Goal: Go to known website: Access a specific website the user already knows

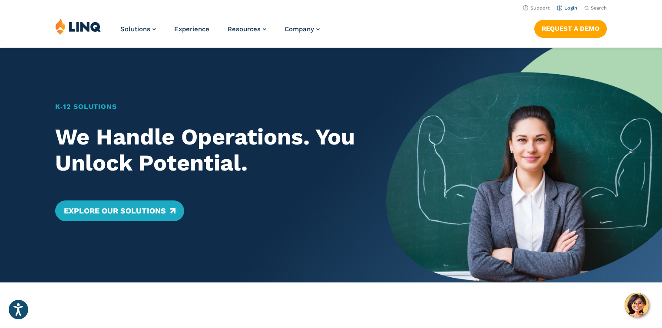
click at [566, 8] on link "Login" at bounding box center [567, 8] width 20 height 6
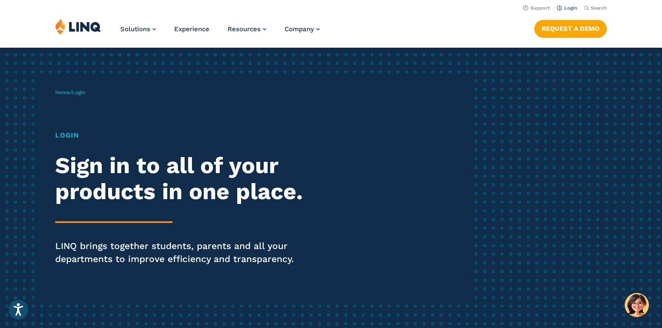
click at [573, 7] on link "Login" at bounding box center [567, 8] width 20 height 6
click at [568, 7] on link "Login" at bounding box center [567, 8] width 20 height 6
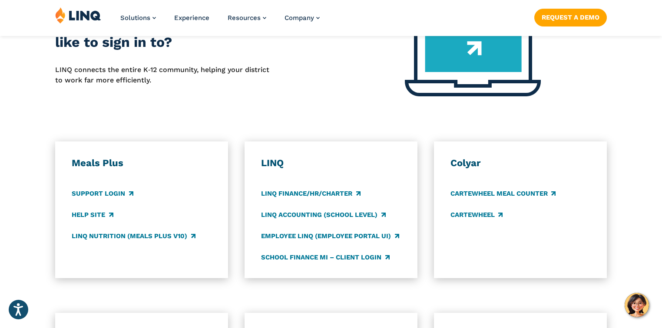
scroll to position [556, 0]
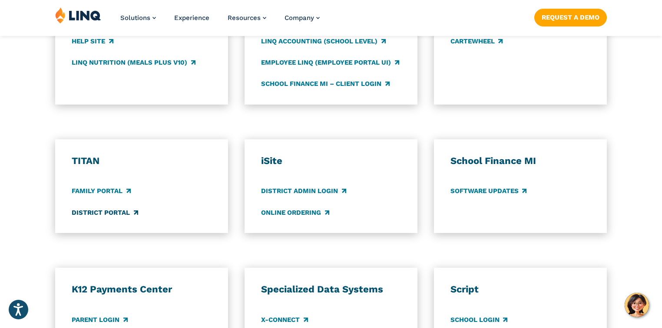
click at [98, 210] on link "District Portal" at bounding box center [105, 213] width 66 height 10
